Goal: Information Seeking & Learning: Learn about a topic

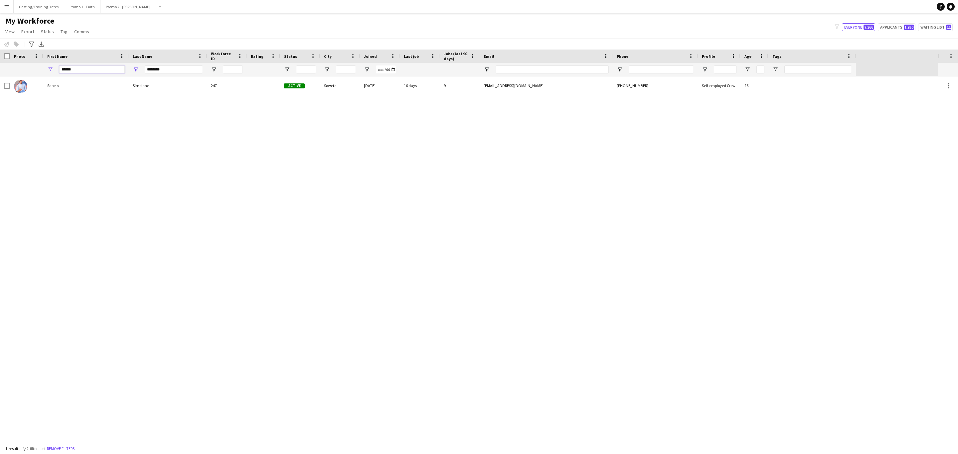
click at [88, 71] on input "******" at bounding box center [92, 70] width 66 height 8
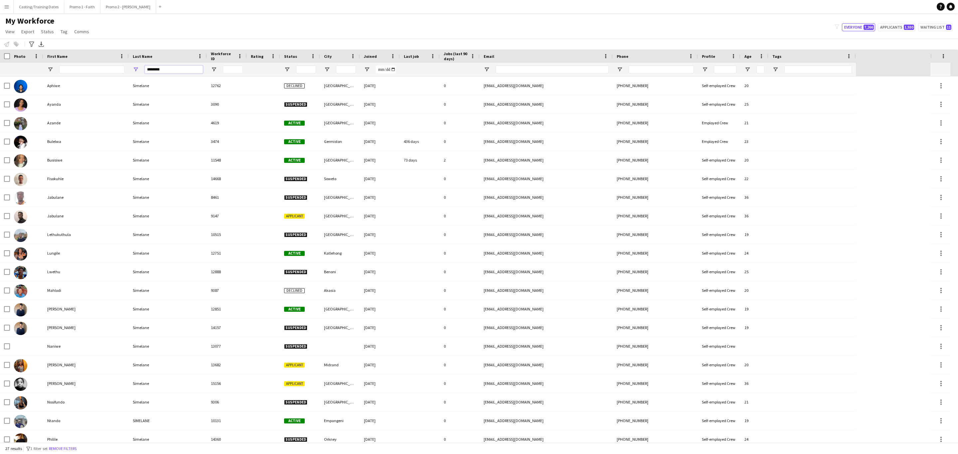
click at [170, 70] on input "********" at bounding box center [174, 70] width 58 height 8
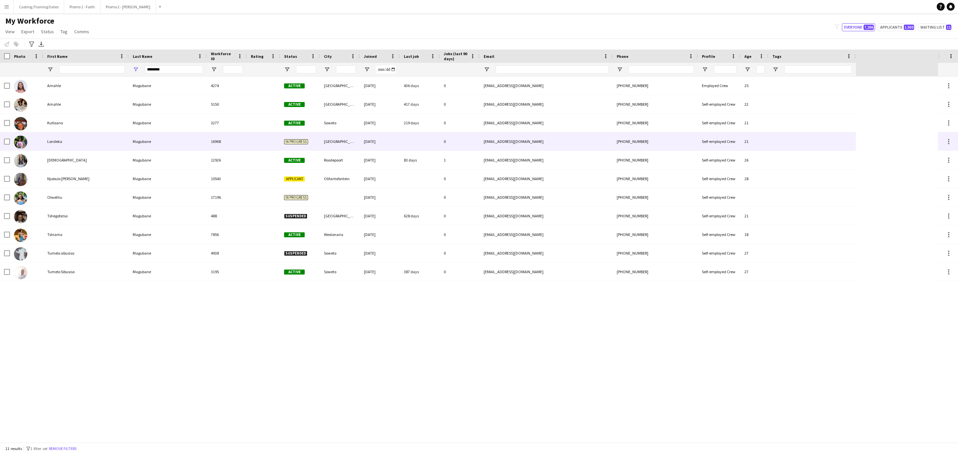
click at [103, 143] on div "Londeka" at bounding box center [85, 141] width 85 height 18
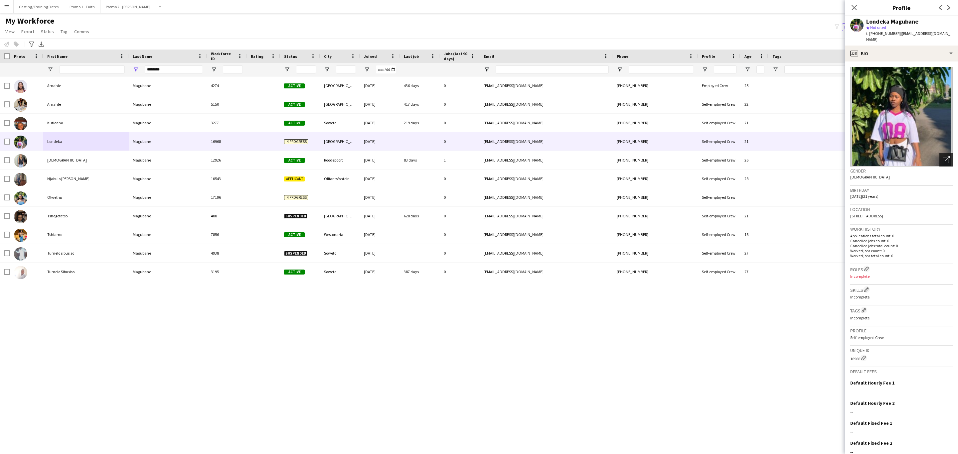
click at [431, 156] on icon at bounding box center [947, 158] width 5 height 5
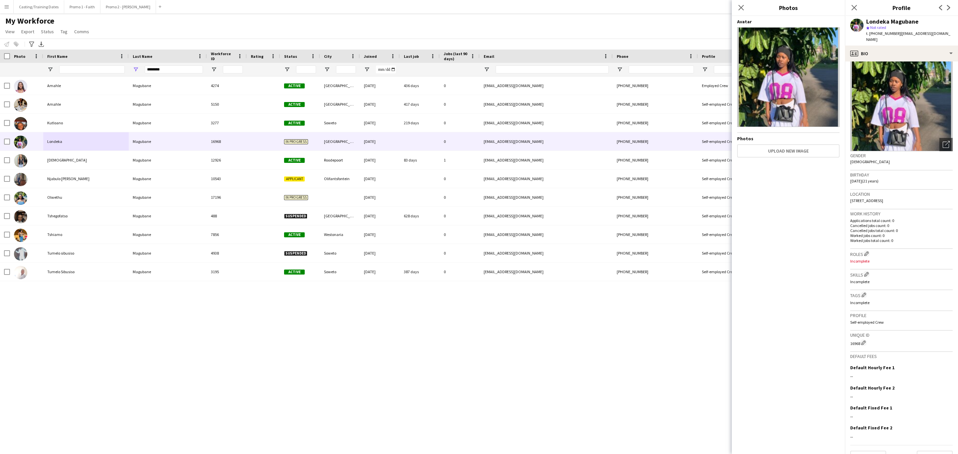
scroll to position [23, 0]
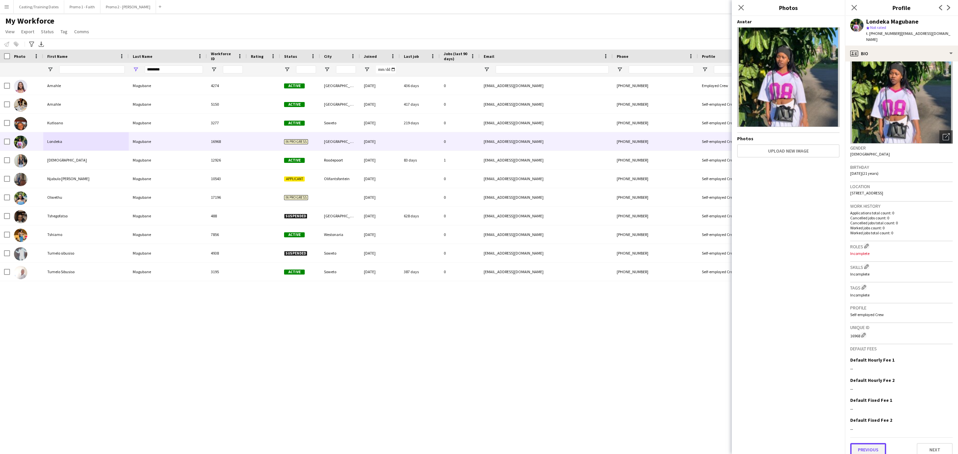
click at [431, 443] on button "Previous" at bounding box center [868, 449] width 36 height 13
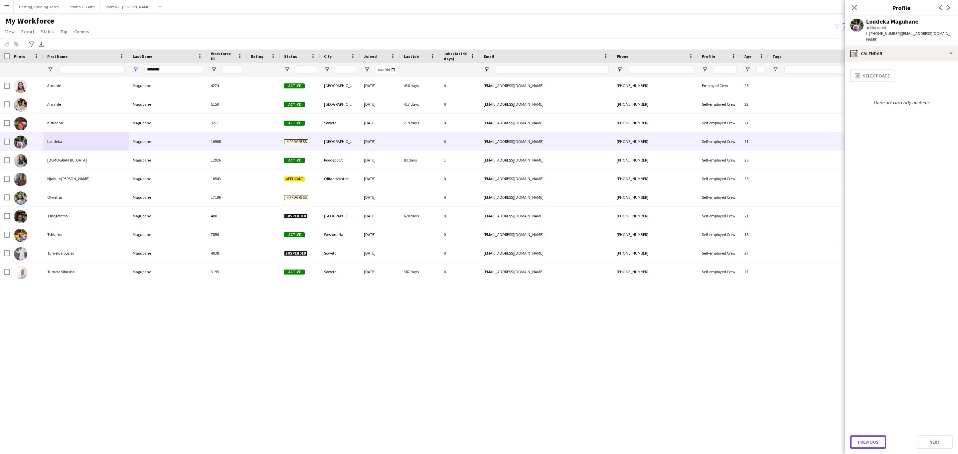
click at [431, 440] on button "Previous" at bounding box center [868, 442] width 36 height 13
click at [431, 202] on button "Previous" at bounding box center [868, 208] width 36 height 13
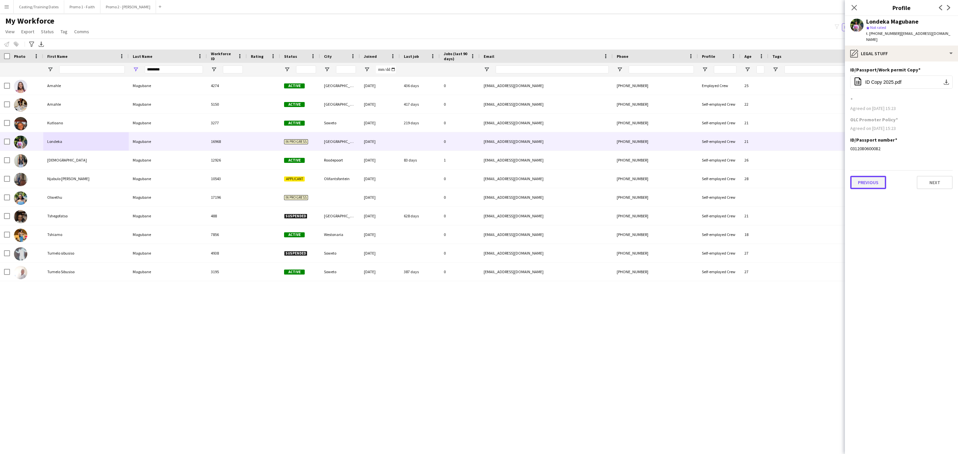
click at [431, 178] on button "Previous" at bounding box center [868, 182] width 36 height 13
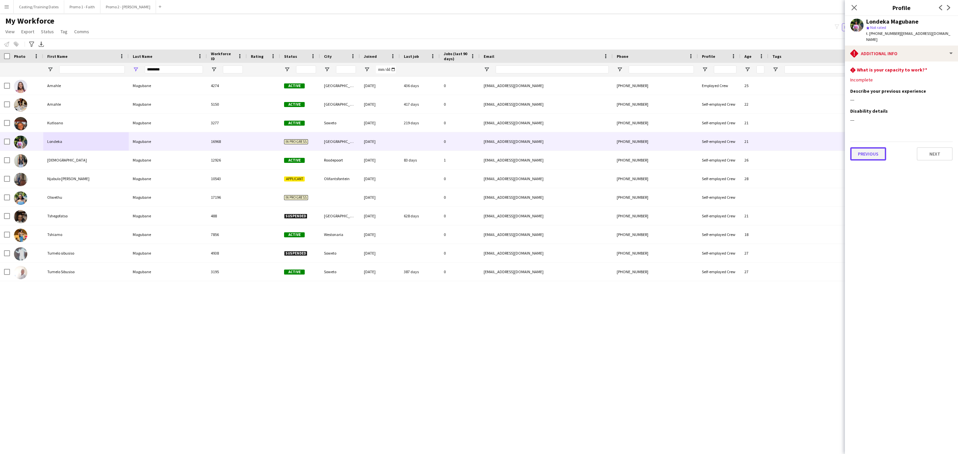
click at [431, 148] on button "Previous" at bounding box center [868, 153] width 36 height 13
click at [431, 173] on button "Previous" at bounding box center [868, 177] width 36 height 13
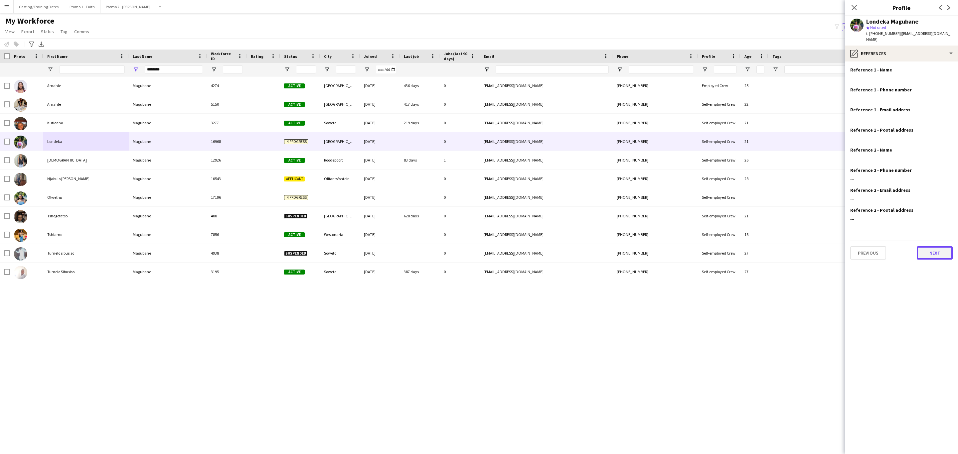
click at [431, 246] on button "Next" at bounding box center [935, 252] width 36 height 13
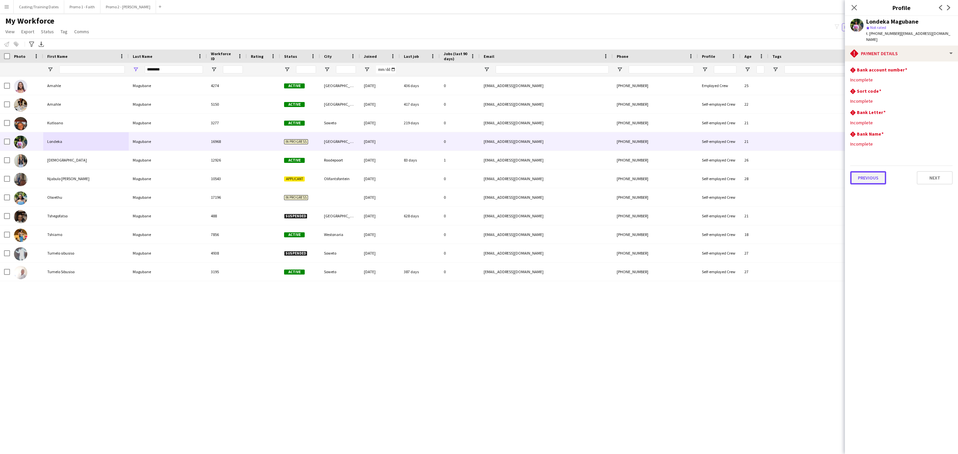
click at [431, 175] on button "Previous" at bounding box center [868, 177] width 36 height 13
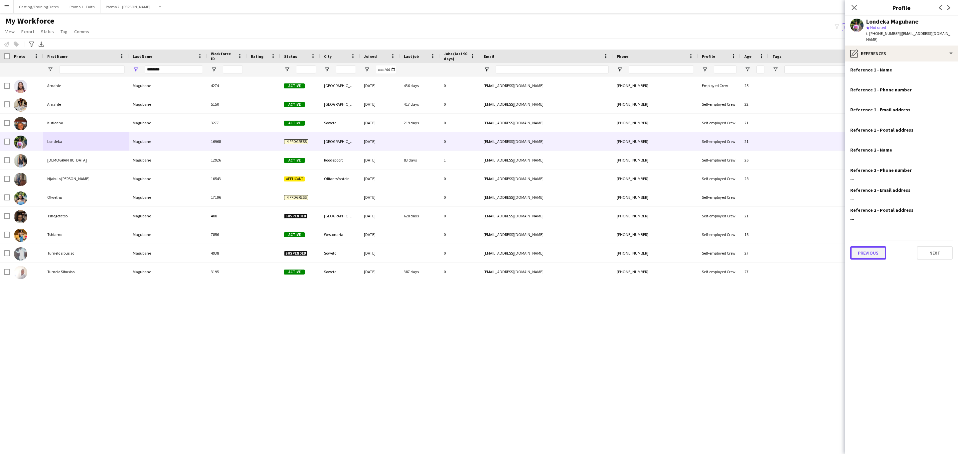
click at [431, 251] on button "Previous" at bounding box center [868, 252] width 36 height 13
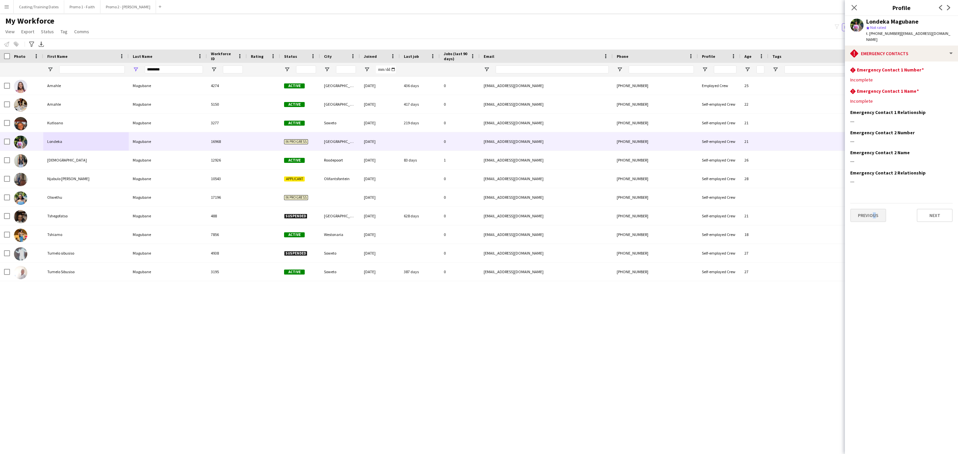
drag, startPoint x: 871, startPoint y: 218, endPoint x: 869, endPoint y: 211, distance: 8.2
click at [431, 217] on app-section-data-types "rhombus-alert Emergency Contact 1 Number Edit this field Incomplete rhombus-ale…" at bounding box center [901, 258] width 113 height 393
click at [431, 209] on button "Previous" at bounding box center [868, 215] width 36 height 13
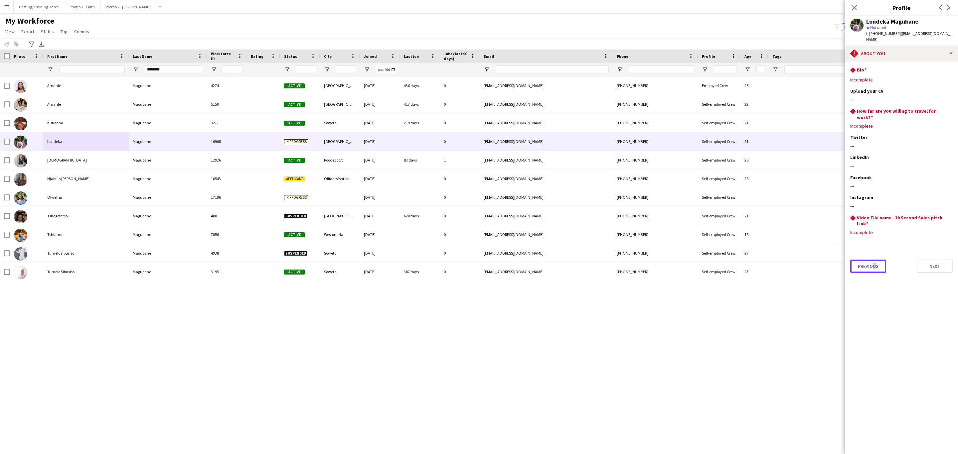
click at [431, 260] on button "Previous" at bounding box center [868, 266] width 36 height 13
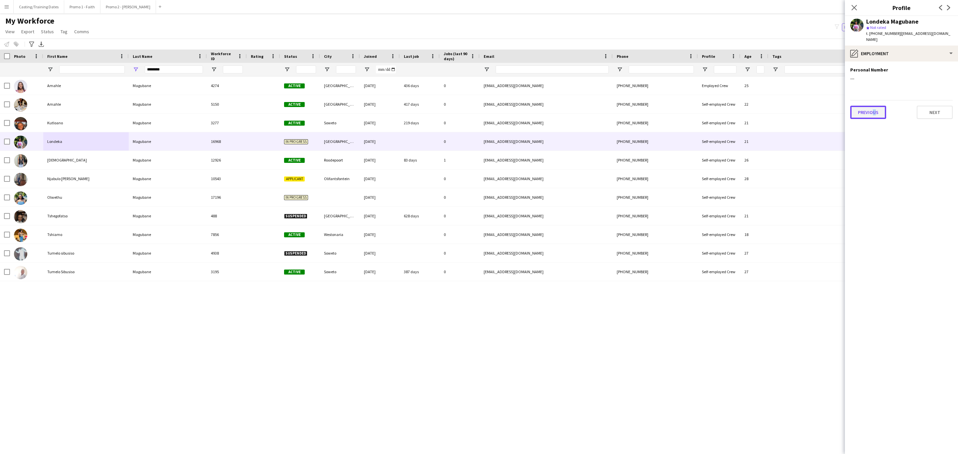
click at [431, 106] on button "Previous" at bounding box center [868, 112] width 36 height 13
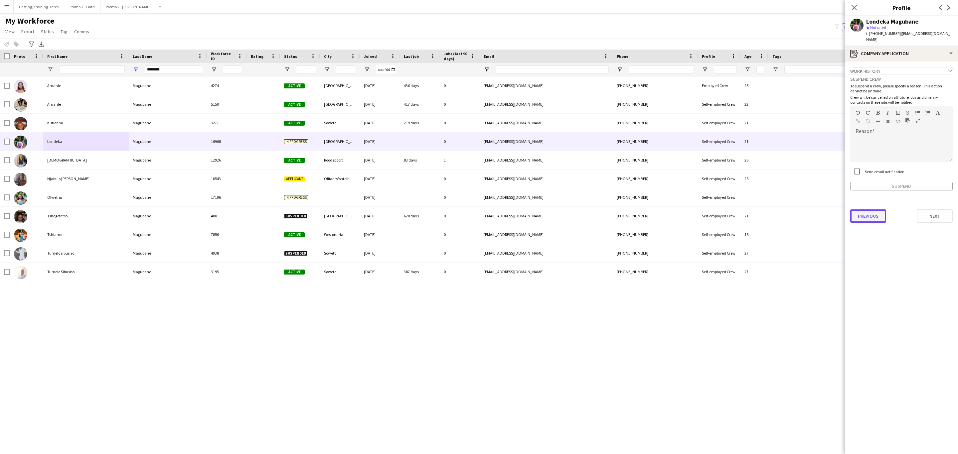
click at [431, 210] on button "Previous" at bounding box center [868, 216] width 36 height 13
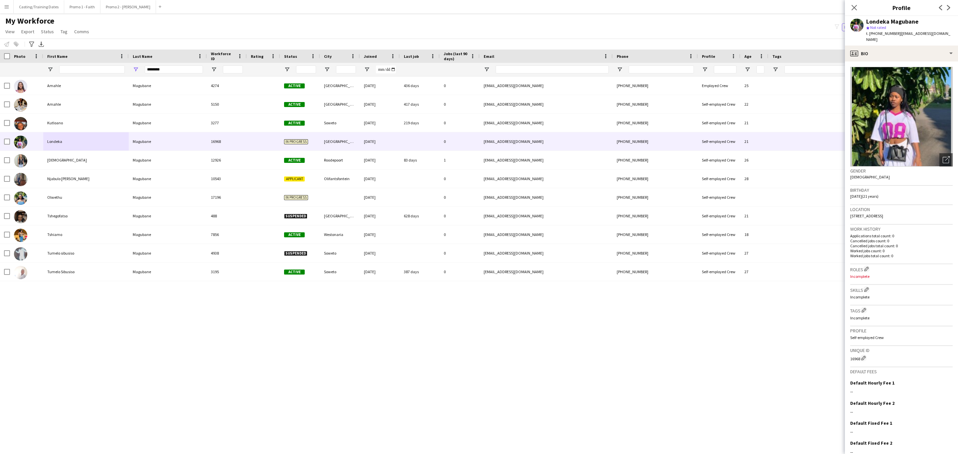
drag, startPoint x: 493, startPoint y: 370, endPoint x: 493, endPoint y: 376, distance: 5.7
click at [431, 370] on div "[PERSON_NAME] 4274 Active [GEOGRAPHIC_DATA] [DATE] 436 days 0 [EMAIL_ADDRESS][D…" at bounding box center [469, 259] width 938 height 366
click at [174, 68] on input "********" at bounding box center [174, 70] width 58 height 8
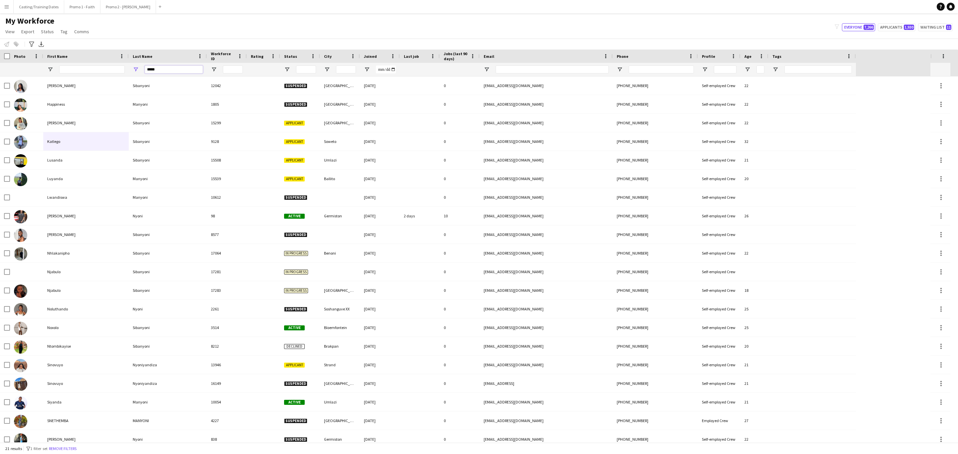
type input "*****"
click at [75, 69] on input "First Name Filter Input" at bounding box center [92, 70] width 66 height 8
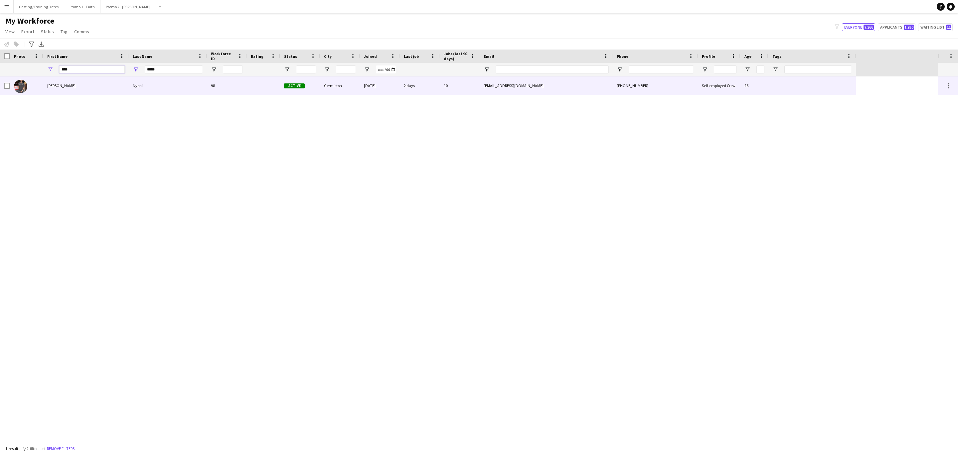
type input "****"
click at [163, 95] on div "[PERSON_NAME] 98 Active [GEOGRAPHIC_DATA] [DATE] 2 days 10 [EMAIL_ADDRESS][DOMA…" at bounding box center [428, 85] width 856 height 19
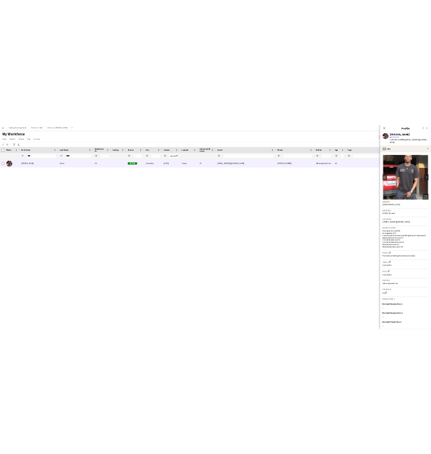
scroll to position [38, 0]
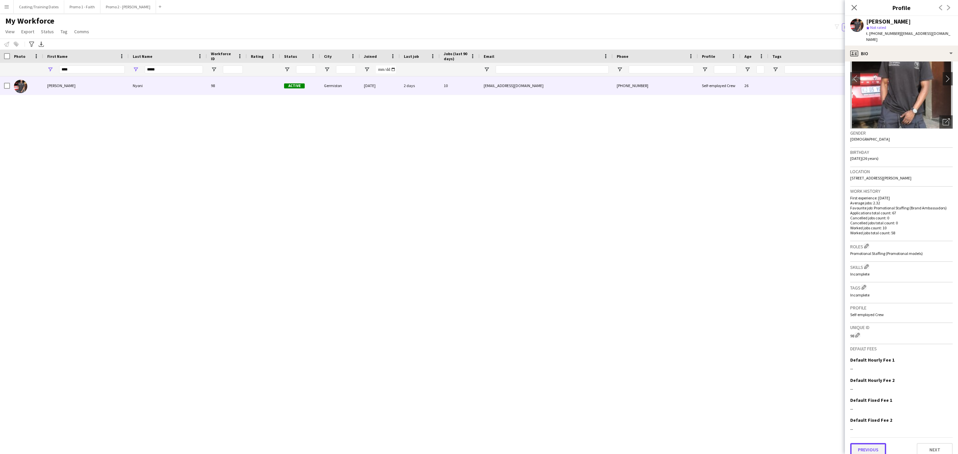
click at [431, 443] on button "Previous" at bounding box center [868, 449] width 36 height 13
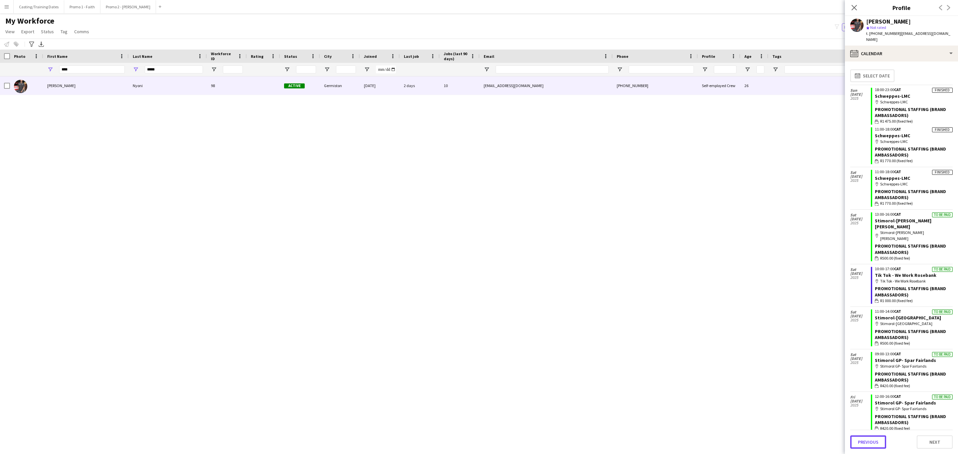
click at [431, 439] on button "Previous" at bounding box center [868, 442] width 36 height 13
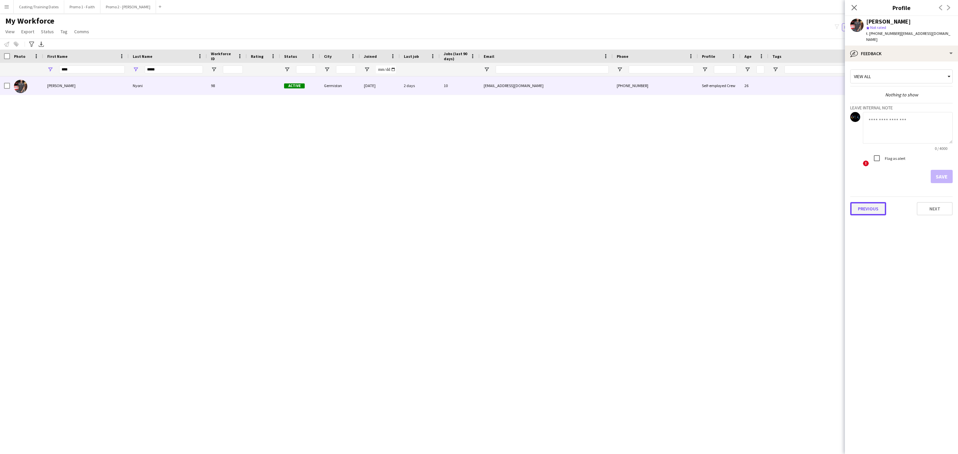
click at [431, 207] on button "Previous" at bounding box center [868, 208] width 36 height 13
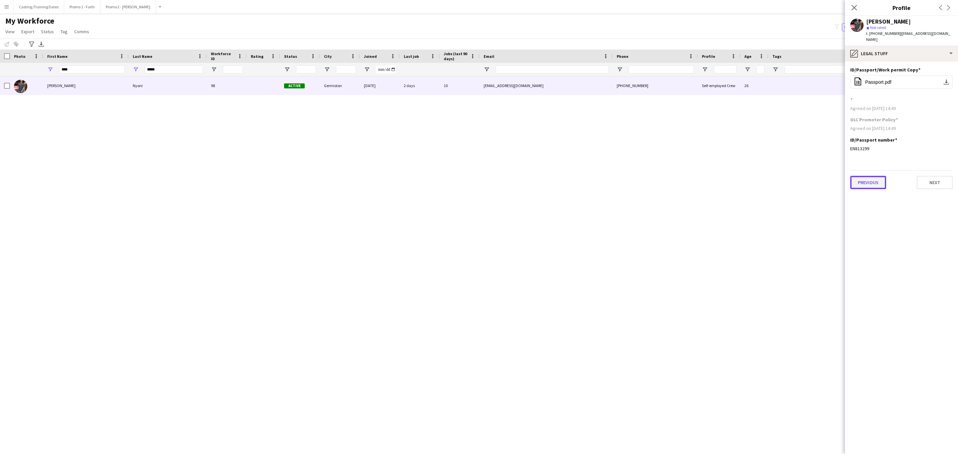
click at [431, 178] on button "Previous" at bounding box center [868, 182] width 36 height 13
click at [431, 176] on button "Previous" at bounding box center [868, 176] width 36 height 13
click at [431, 176] on button "Previous" at bounding box center [868, 182] width 36 height 13
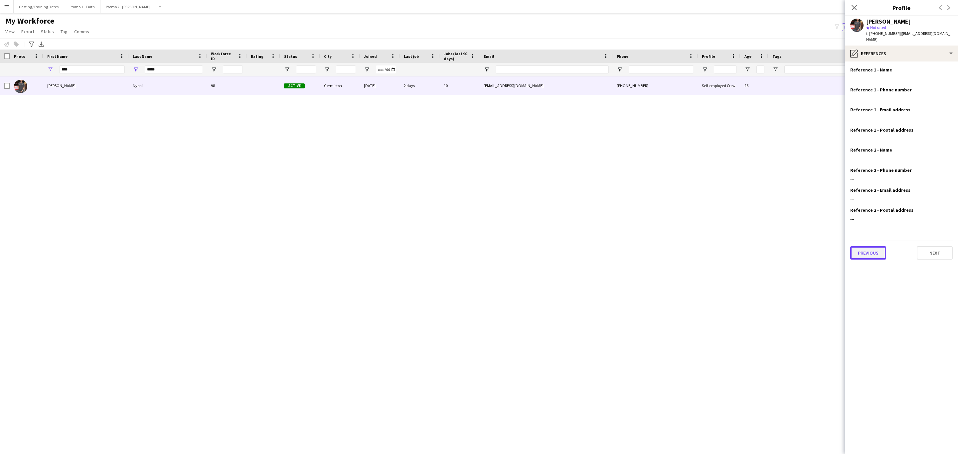
click at [431, 248] on button "Previous" at bounding box center [868, 252] width 36 height 13
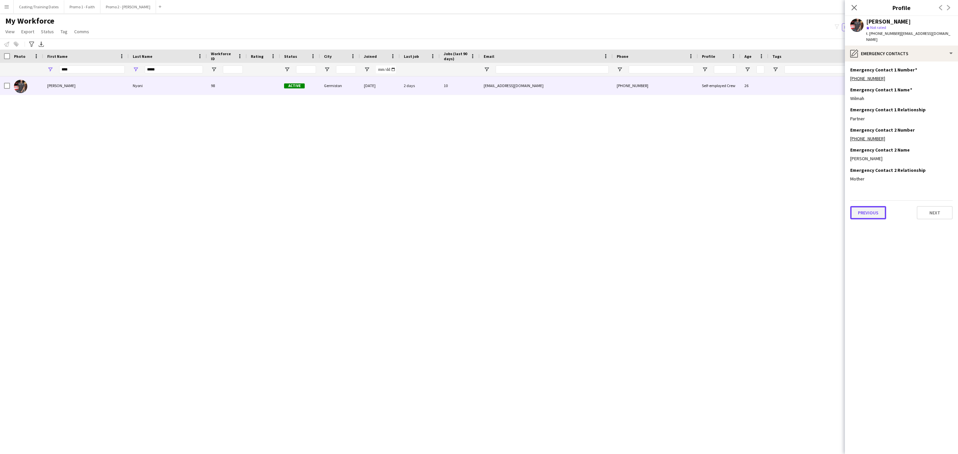
click at [431, 210] on button "Previous" at bounding box center [868, 212] width 36 height 13
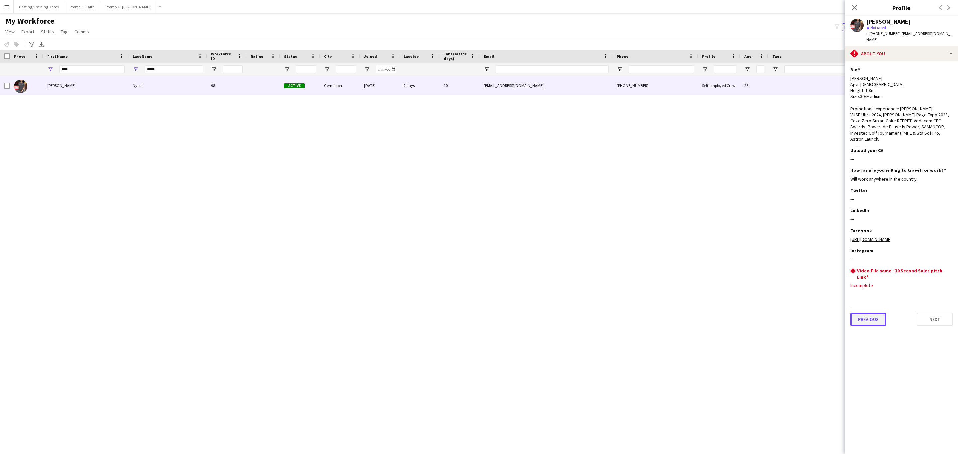
click at [431, 313] on button "Previous" at bounding box center [868, 319] width 36 height 13
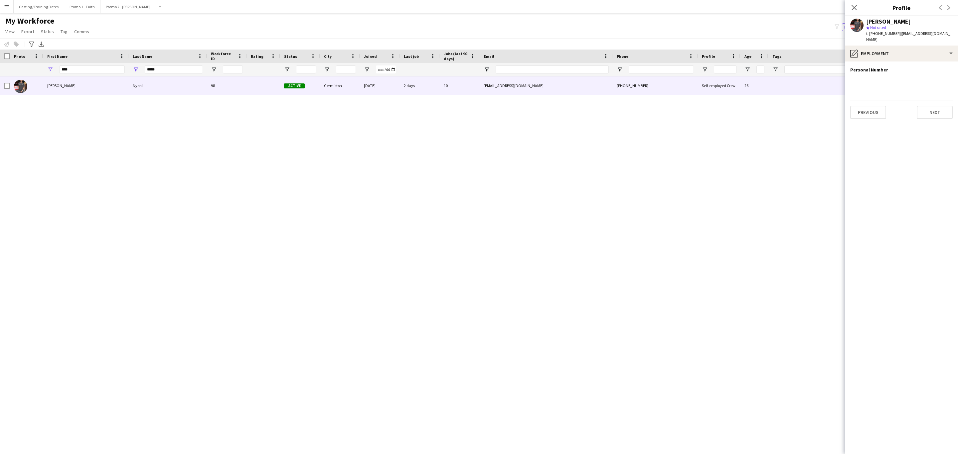
click at [429, 286] on div "[PERSON_NAME] 98 Active [GEOGRAPHIC_DATA] [DATE] 2 days 10 [EMAIL_ADDRESS][DOMA…" at bounding box center [469, 259] width 938 height 366
